Goal: Navigation & Orientation: Find specific page/section

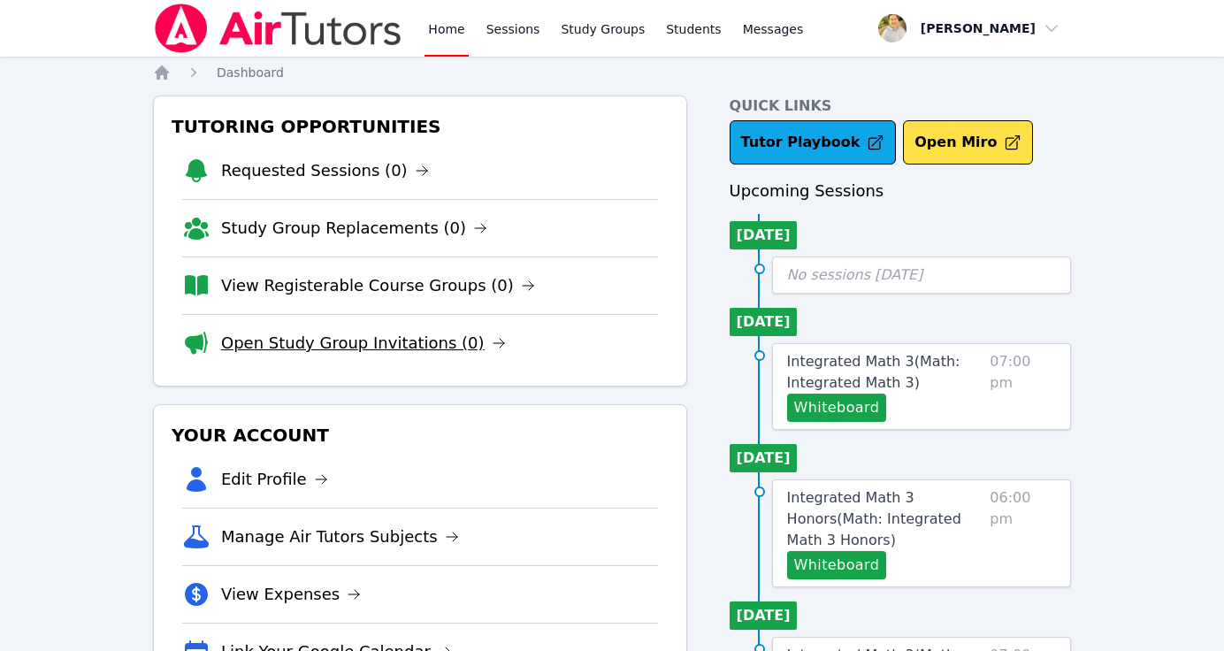
click at [355, 347] on link "Open Study Group Invitations (0)" at bounding box center [363, 343] width 285 height 25
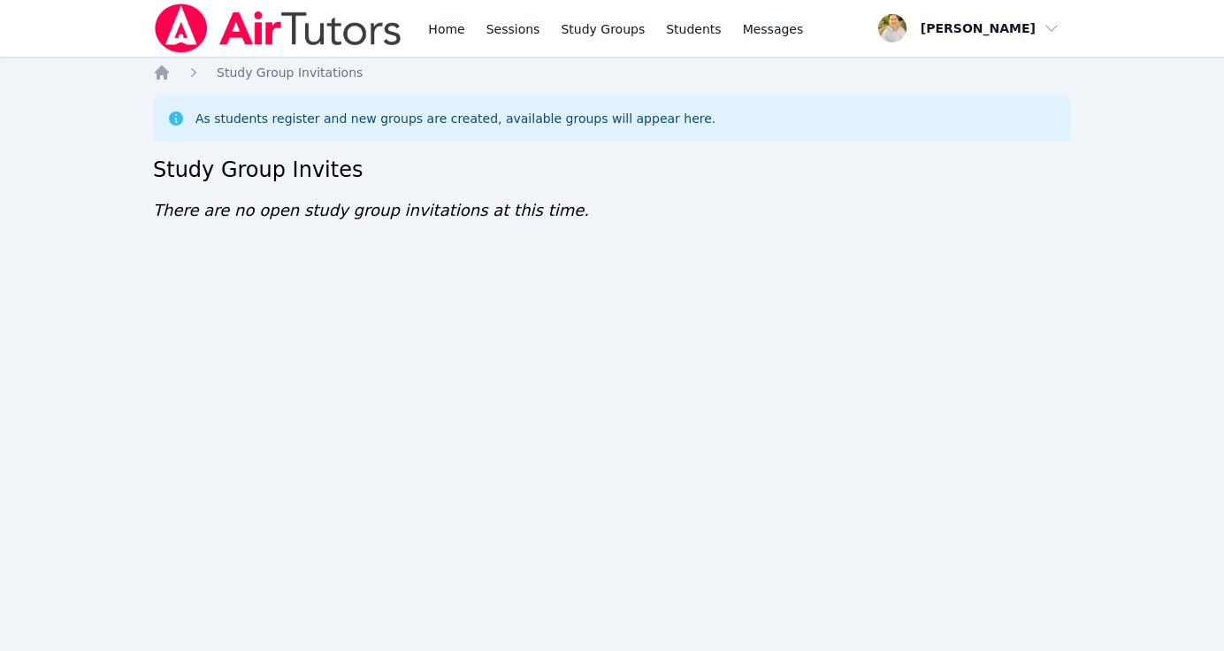
click at [187, 26] on img at bounding box center [278, 29] width 250 height 50
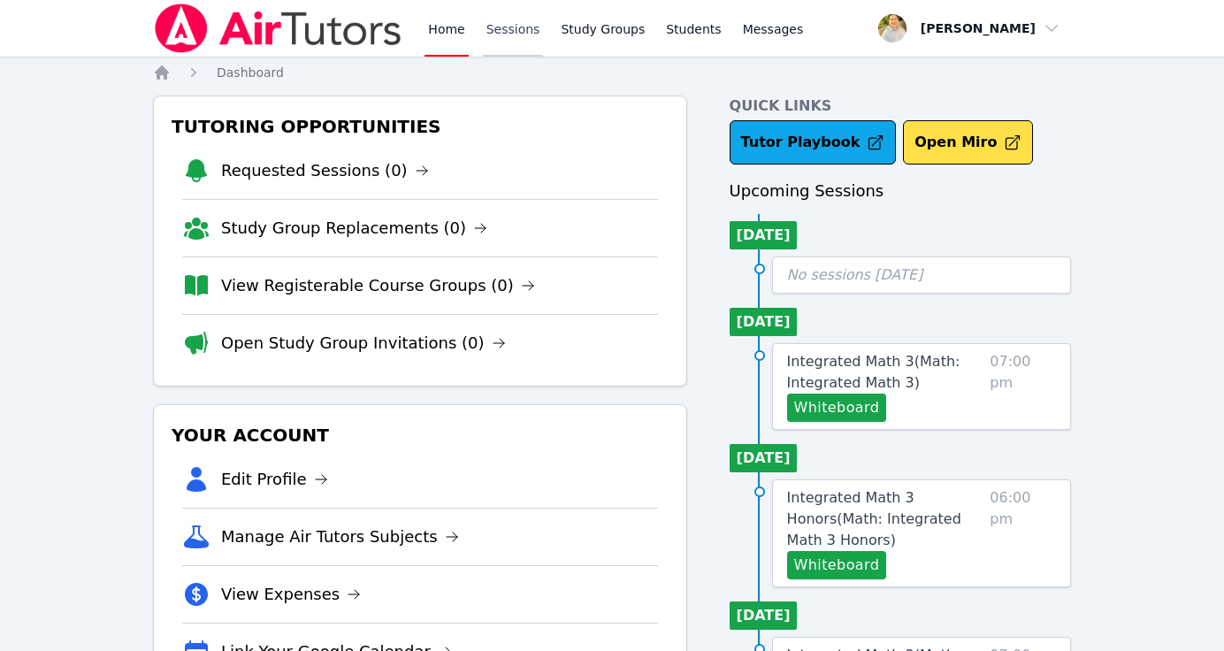
click at [516, 20] on link "Sessions" at bounding box center [513, 28] width 61 height 57
